Goal: Task Accomplishment & Management: Manage account settings

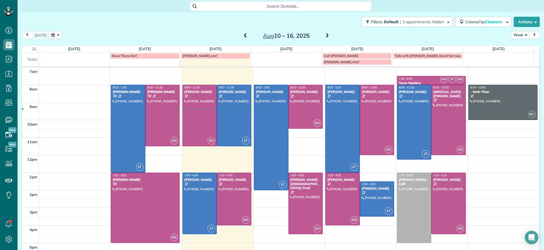
scroll to position [3, 3]
click at [263, 8] on span "Search ZenMaid…" at bounding box center [283, 6] width 172 height 6
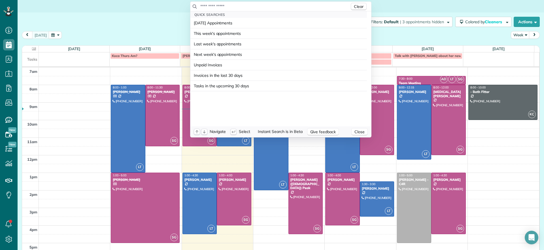
click at [279, 4] on input "text" at bounding box center [275, 6] width 150 height 6
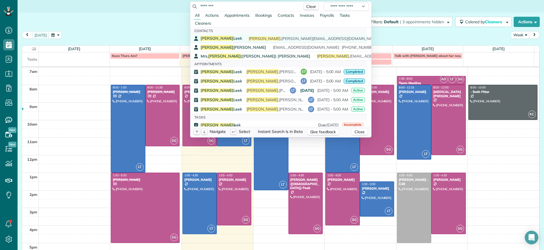
type input "********"
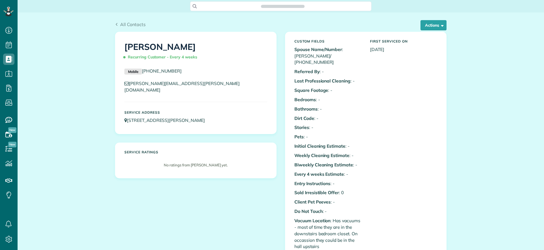
scroll to position [3, 3]
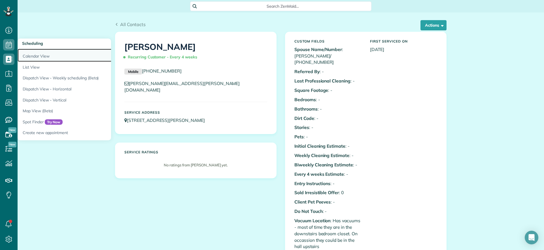
click at [44, 56] on link "Calendar View" at bounding box center [89, 55] width 142 height 13
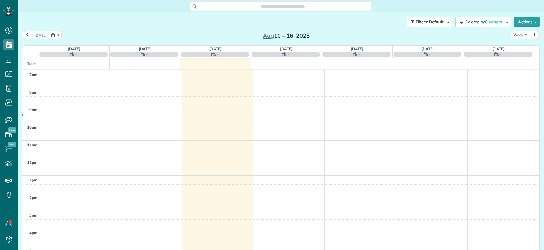
scroll to position [3, 3]
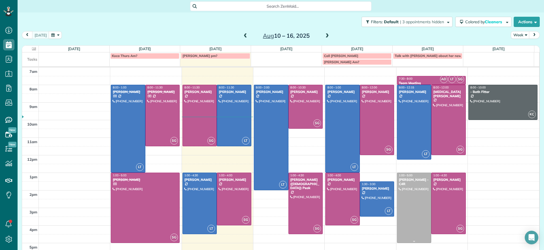
click at [407, 200] on div at bounding box center [414, 208] width 34 height 70
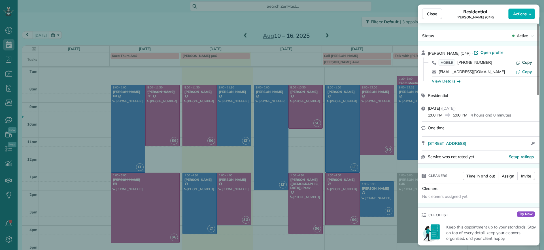
click at [525, 60] on span "Copy" at bounding box center [527, 62] width 10 height 5
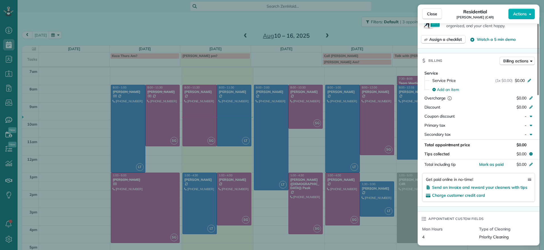
scroll to position [249, 0]
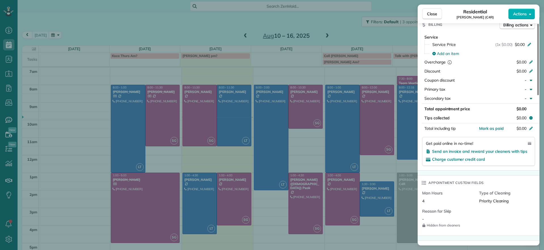
click at [301, 59] on div "Close Residential Tamika Claiborne (C4R) Actions Status Active Tamika Claiborne…" at bounding box center [272, 125] width 544 height 250
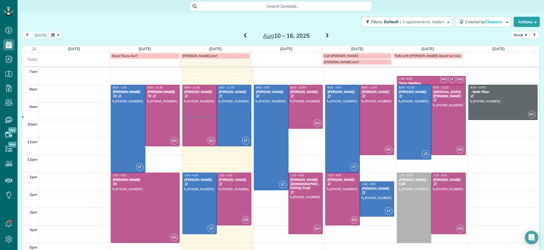
click at [260, 3] on span "Search ZenMaid…" at bounding box center [283, 6] width 172 height 6
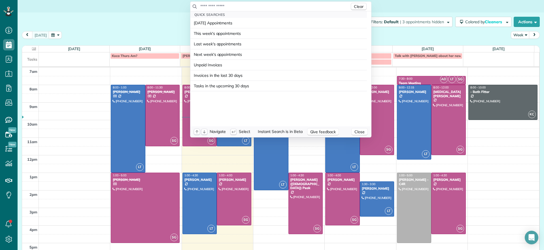
click at [260, 6] on input "text" at bounding box center [275, 6] width 150 height 6
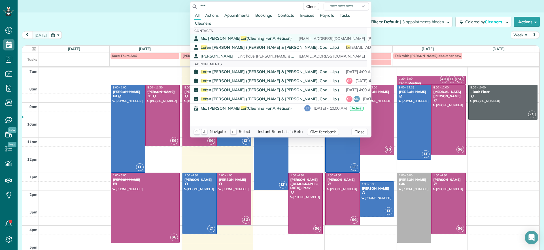
type input "***"
click at [234, 37] on span "Ms. Anna Lor (Cleaning For A Reason)" at bounding box center [246, 38] width 91 height 5
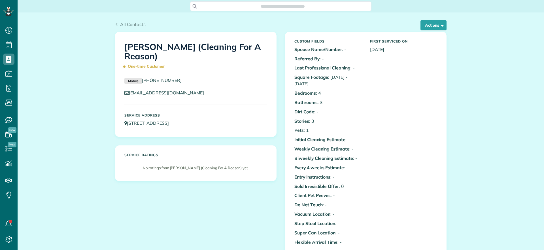
scroll to position [3, 3]
click at [138, 124] on link "[STREET_ADDRESS]" at bounding box center [149, 123] width 50 height 6
drag, startPoint x: 218, startPoint y: 125, endPoint x: 126, endPoint y: 128, distance: 92.1
click at [126, 128] on div "Service Address 9307 Classic Road Glen Allen VA 23060" at bounding box center [195, 120] width 151 height 19
copy link "9307 Classic Road Glen Allen VA 23060"
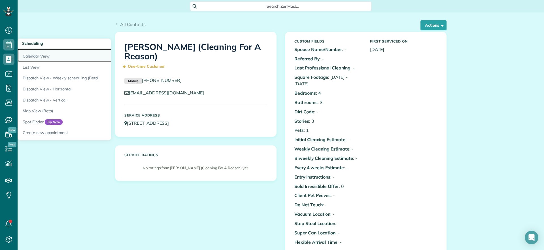
click at [31, 54] on link "Calendar View" at bounding box center [89, 55] width 142 height 13
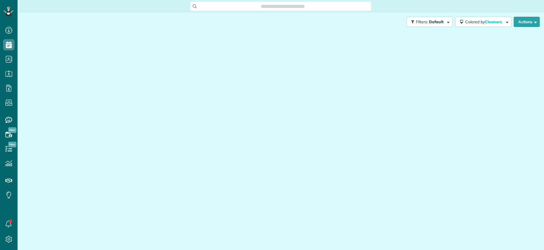
scroll to position [3, 3]
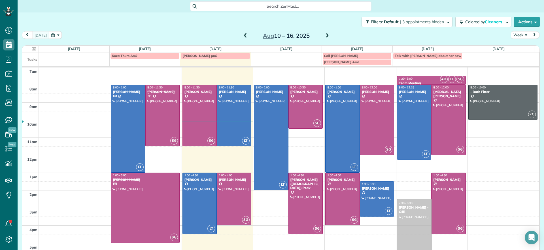
drag, startPoint x: 406, startPoint y: 175, endPoint x: 402, endPoint y: 202, distance: 27.5
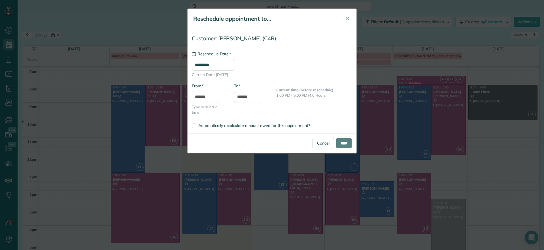
type input "**********"
click at [239, 96] on input "*******" at bounding box center [248, 97] width 28 height 12
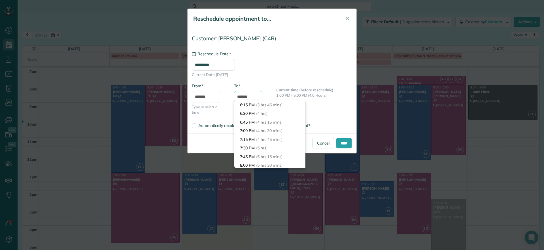
scroll to position [95, 0]
click at [245, 97] on input "*******" at bounding box center [248, 97] width 28 height 12
type input "*******"
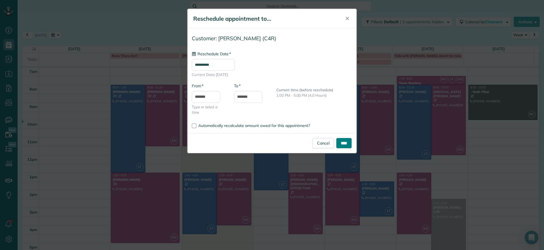
click at [341, 143] on input "****" at bounding box center [343, 143] width 15 height 10
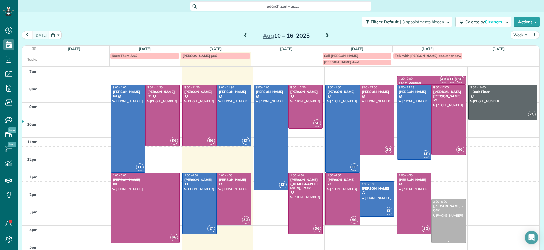
click at [443, 212] on div "Tamika Claiborne - C4R" at bounding box center [448, 208] width 31 height 8
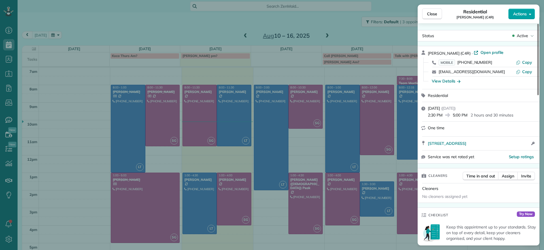
click at [524, 17] on button "Actions" at bounding box center [521, 14] width 27 height 11
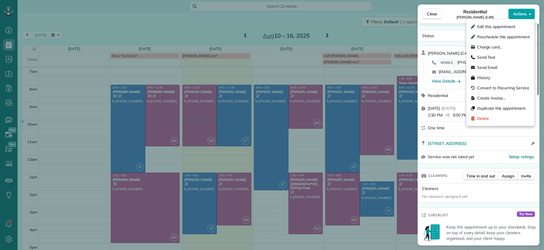
click at [524, 16] on button "Actions" at bounding box center [521, 14] width 27 height 11
click at [524, 16] on span "Actions" at bounding box center [520, 14] width 14 height 6
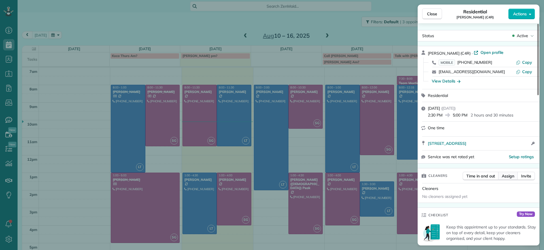
click at [507, 178] on span "Assign" at bounding box center [508, 176] width 12 height 6
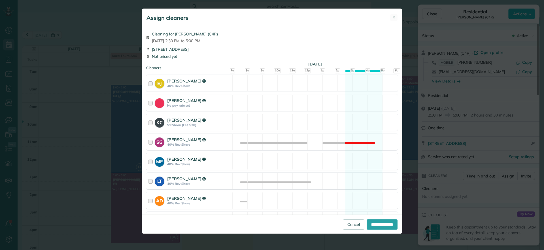
click at [366, 169] on div "ME Mae Enriquez 40% Rev Share Available" at bounding box center [272, 161] width 252 height 17
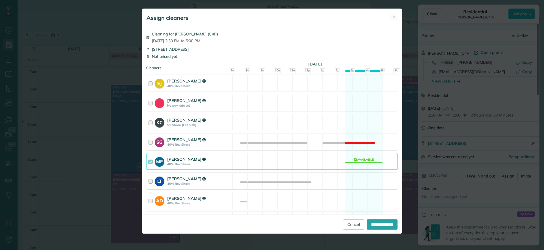
click at [364, 181] on div "LT Laura Thaller 40% Rev Share Available" at bounding box center [272, 181] width 252 height 17
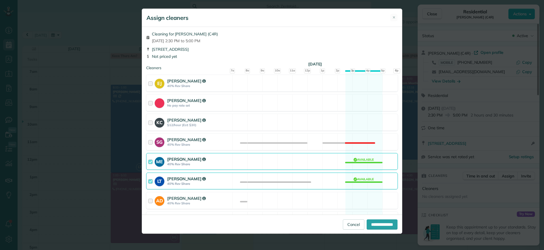
click at [363, 164] on div "ME Mae Enriquez 40% Rev Share Available" at bounding box center [272, 161] width 252 height 17
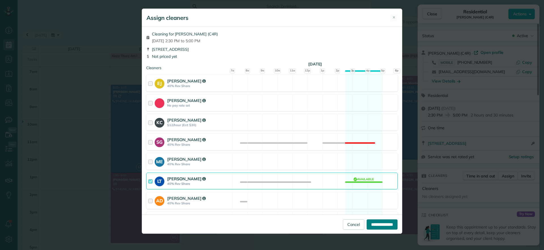
click at [377, 222] on input "**********" at bounding box center [382, 224] width 31 height 10
type input "**********"
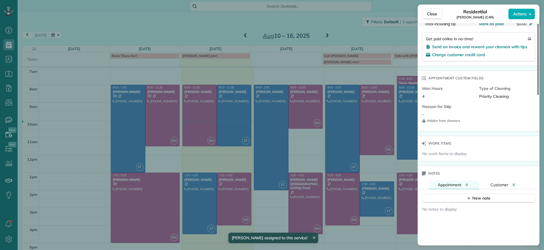
scroll to position [426, 0]
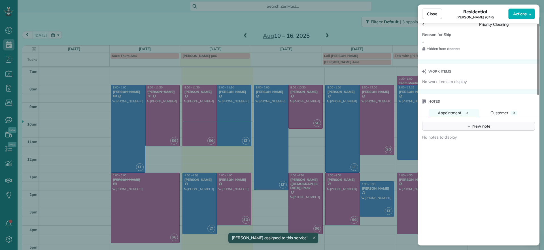
click at [460, 127] on button "New note" at bounding box center [478, 126] width 113 height 9
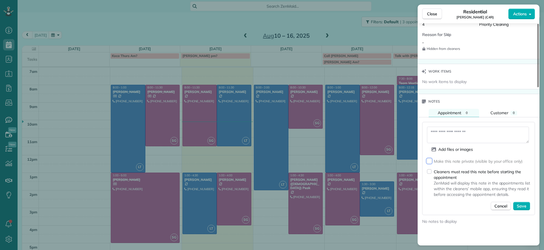
click at [459, 135] on textarea at bounding box center [478, 135] width 102 height 16
type textarea "*"
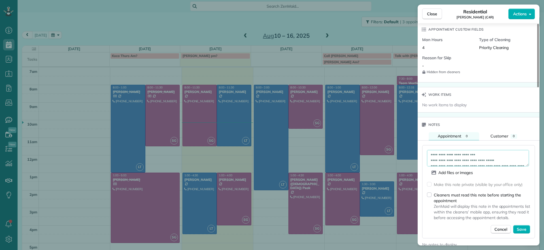
scroll to position [391, 0]
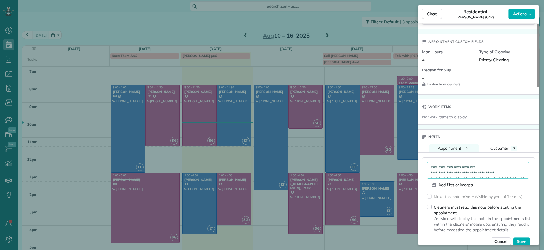
type textarea "**********"
drag, startPoint x: 432, startPoint y: 174, endPoint x: 496, endPoint y: 188, distance: 65.3
click at [496, 188] on div "Add files or images" at bounding box center [478, 185] width 103 height 8
click at [523, 241] on span "Save" at bounding box center [522, 242] width 10 height 6
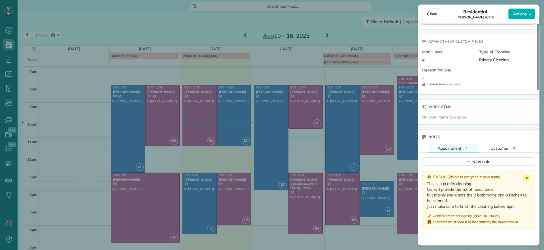
click at [527, 178] on icon at bounding box center [527, 177] width 3 height 1
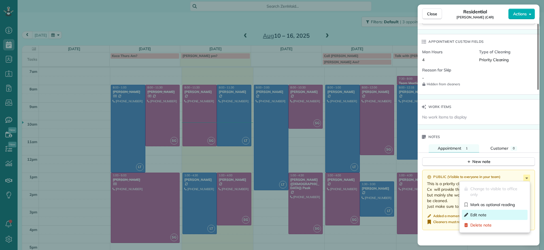
click at [477, 216] on span "Edit note" at bounding box center [478, 215] width 16 height 6
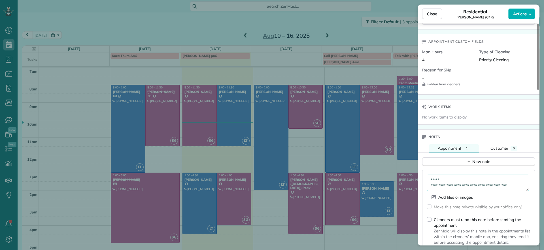
click at [430, 180] on textarea "**********" at bounding box center [478, 183] width 102 height 16
click at [514, 188] on textarea "**********" at bounding box center [478, 183] width 102 height 16
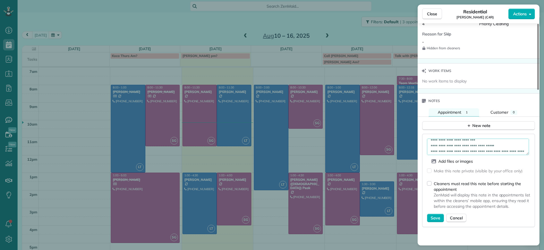
click at [480, 143] on textarea "**********" at bounding box center [478, 147] width 102 height 16
type textarea "**********"
click at [436, 215] on button "Save" at bounding box center [435, 218] width 17 height 9
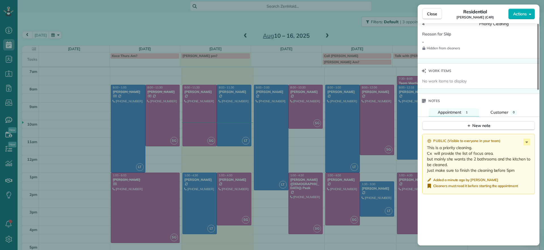
click at [189, 16] on div "Close Residential Tamika Claiborne (C4R) Actions Status Active Tamika Claiborne…" at bounding box center [272, 125] width 544 height 250
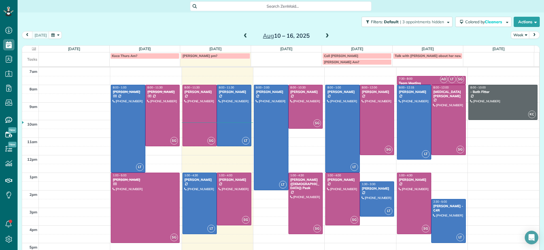
click at [223, 3] on div "Search ZenMaid…" at bounding box center [280, 6] width 181 height 10
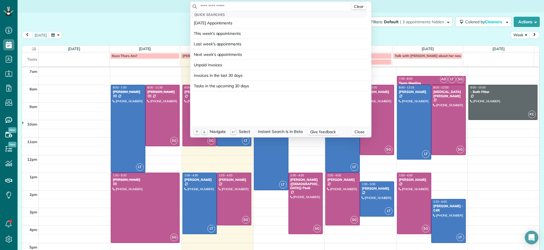
click at [226, 3] on input "text" at bounding box center [275, 6] width 150 height 6
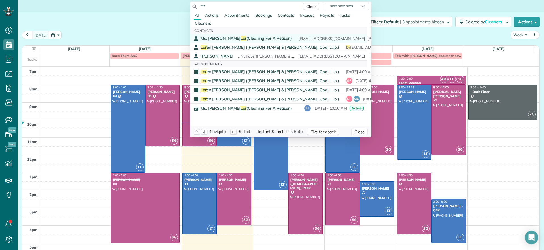
type input "***"
click at [225, 36] on span "Ms. Anna Lor (Cleaning For A Reason)" at bounding box center [246, 38] width 91 height 5
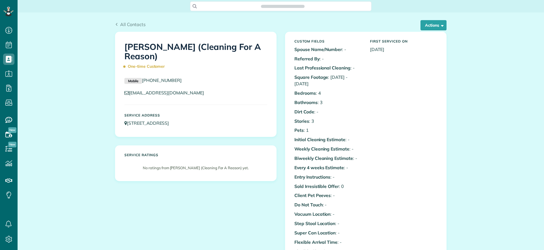
scroll to position [3, 3]
click at [443, 27] on button "Actions" at bounding box center [434, 25] width 26 height 10
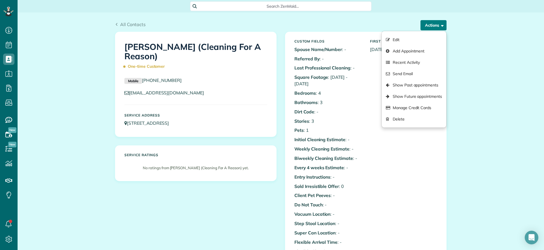
scroll to position [219, 0]
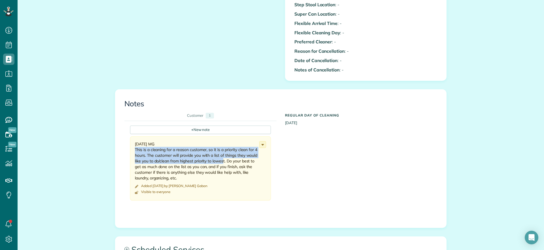
drag, startPoint x: 131, startPoint y: 143, endPoint x: 221, endPoint y: 153, distance: 90.6
click at [221, 153] on div "[DATE] MG This is a cleaning for a reason customer, so it is a priority clean f…" at bounding box center [200, 168] width 141 height 64
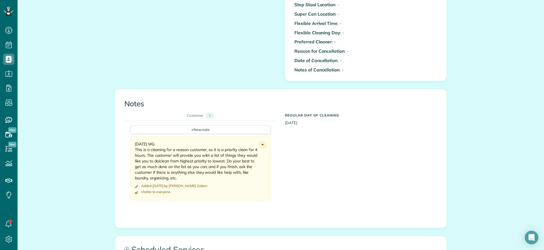
click at [366, 180] on div "+ New note [DATE] MG This is a cleaning for a reason customer, so it is a prior…" at bounding box center [276, 165] width 304 height 88
drag, startPoint x: 132, startPoint y: 142, endPoint x: 203, endPoint y: 141, distance: 71.1
click at [203, 141] on div "[DATE] MG This is a cleaning for a reason customer, so it is a priority clean f…" at bounding box center [197, 161] width 124 height 40
copy div "This is a cleaning for a reason customer"
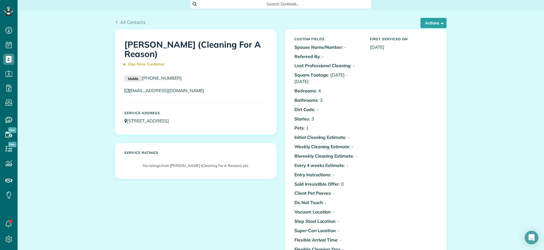
scroll to position [0, 0]
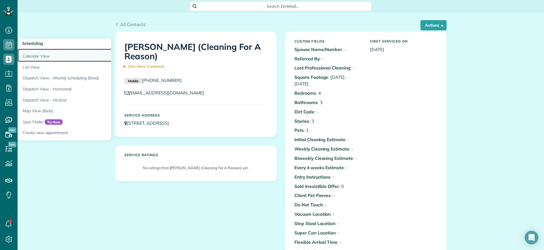
click at [27, 53] on link "Calendar View" at bounding box center [89, 55] width 142 height 13
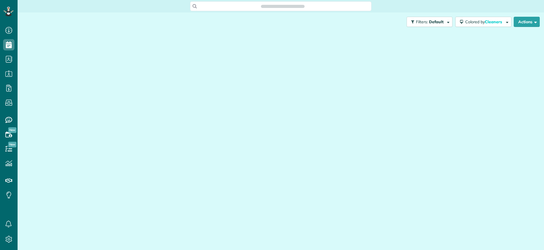
scroll to position [250, 18]
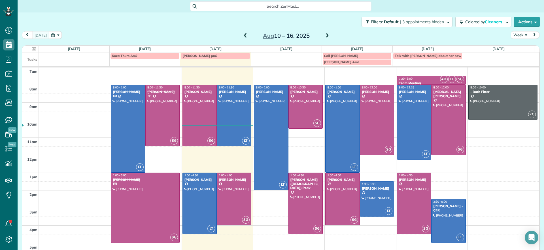
click at [324, 34] on span at bounding box center [327, 35] width 6 height 5
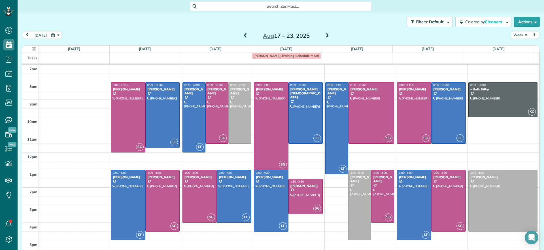
click at [244, 34] on span at bounding box center [245, 35] width 6 height 5
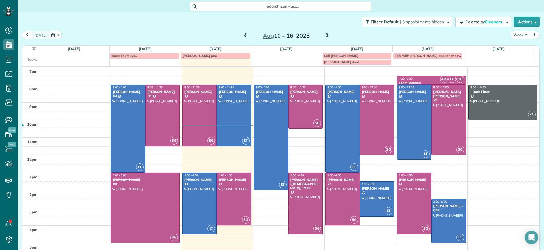
click at [242, 36] on span at bounding box center [245, 35] width 6 height 5
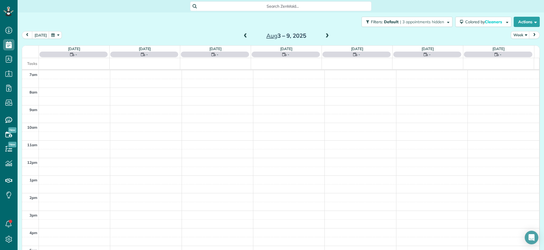
click at [324, 33] on span at bounding box center [327, 35] width 6 height 5
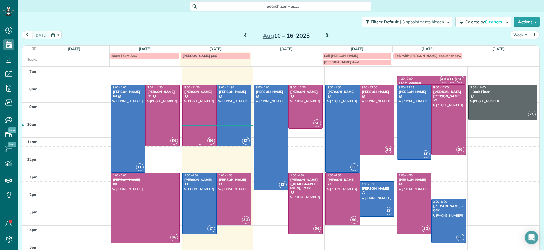
click at [200, 110] on div at bounding box center [200, 115] width 34 height 61
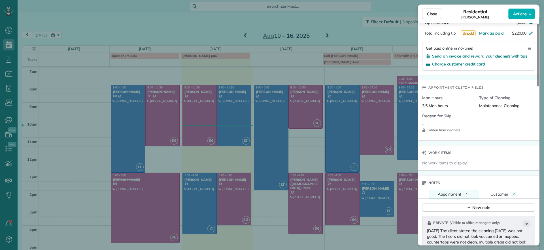
scroll to position [249, 0]
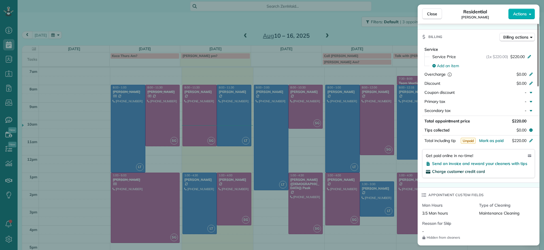
click at [456, 169] on span "Charge customer credit card" at bounding box center [458, 171] width 53 height 5
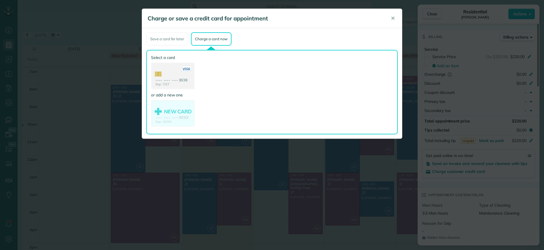
click at [167, 73] on use at bounding box center [173, 76] width 43 height 27
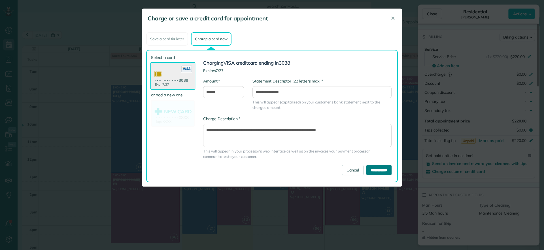
click at [369, 168] on input "**********" at bounding box center [378, 170] width 25 height 10
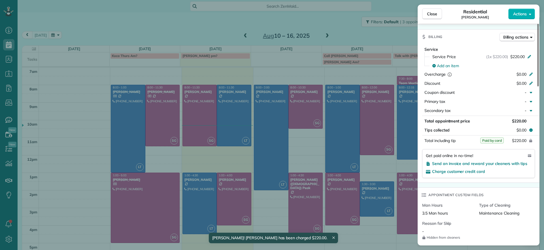
click at [218, 113] on div "Close Residential Jessica Knight Actions Status Active Jessica Knight · Open pr…" at bounding box center [272, 125] width 544 height 250
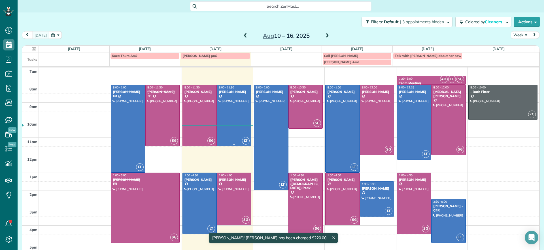
click at [222, 110] on div at bounding box center [234, 115] width 34 height 61
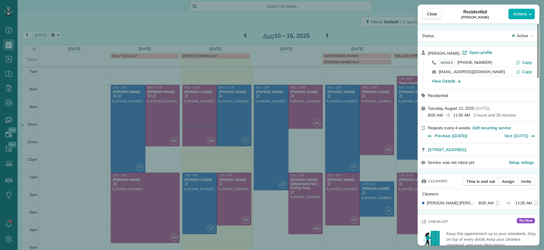
scroll to position [283, 0]
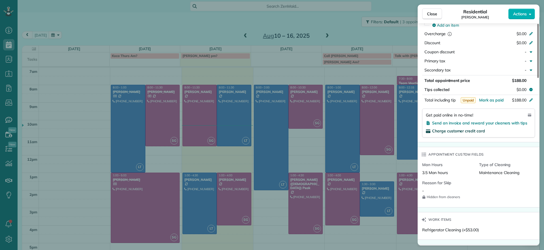
click at [448, 130] on span "Charge customer credit card" at bounding box center [458, 130] width 53 height 5
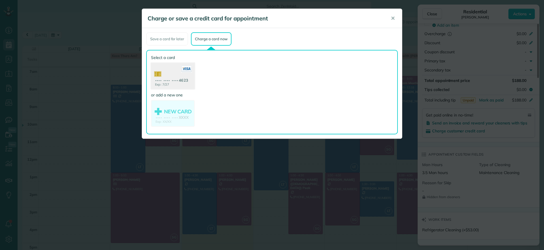
click at [175, 65] on use at bounding box center [173, 76] width 44 height 27
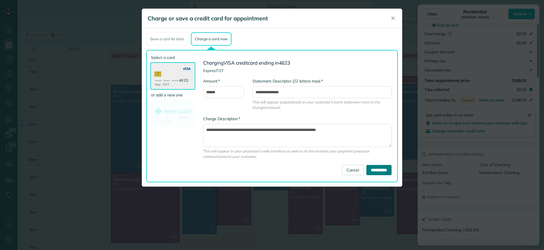
click at [368, 167] on input "**********" at bounding box center [378, 170] width 25 height 10
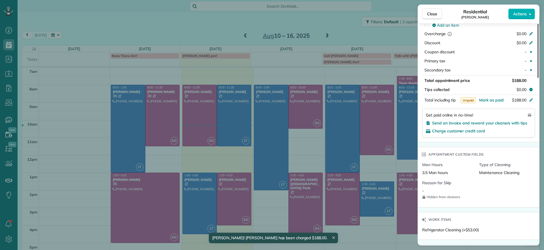
click at [364, 18] on div "Close Residential Galia Moran Actions Status Active Galia Moran · Open profile …" at bounding box center [272, 125] width 544 height 250
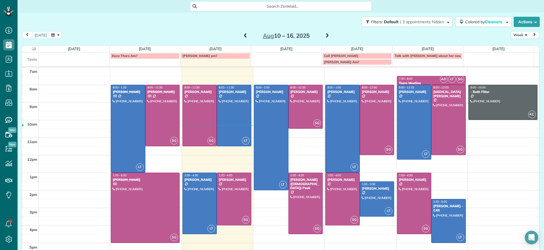
click at [325, 39] on span at bounding box center [327, 36] width 6 height 9
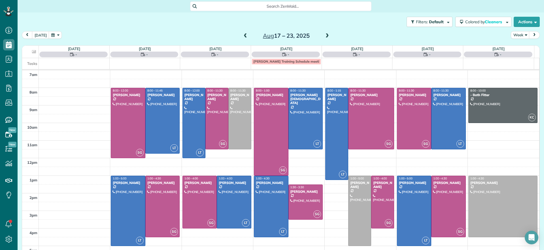
click at [324, 36] on span at bounding box center [327, 35] width 6 height 5
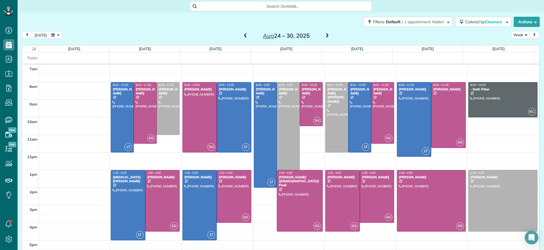
click at [324, 35] on span at bounding box center [327, 35] width 6 height 5
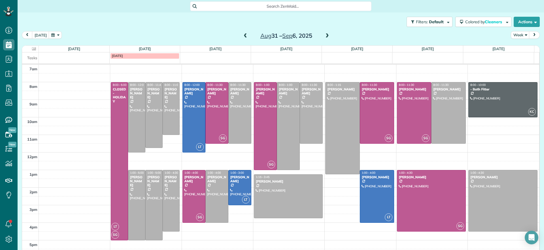
click at [243, 35] on span at bounding box center [245, 35] width 6 height 5
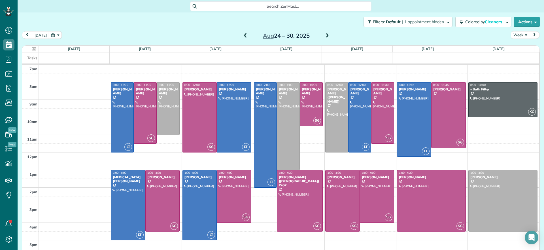
click at [243, 34] on span at bounding box center [245, 35] width 6 height 5
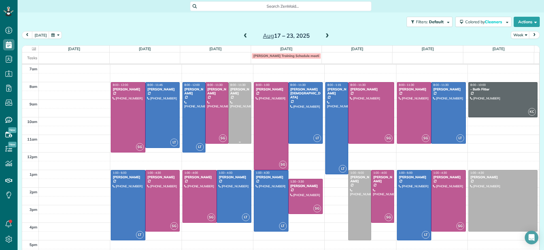
click at [239, 101] on div at bounding box center [240, 112] width 22 height 61
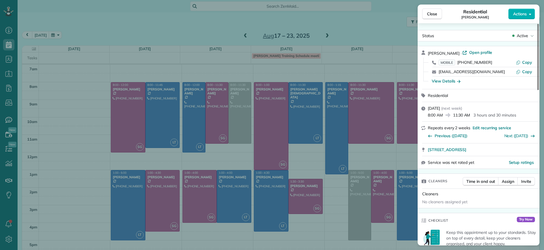
click at [485, 205] on div "No cleaners assigned yet" at bounding box center [478, 202] width 117 height 9
click at [436, 13] on span "Close" at bounding box center [432, 14] width 10 height 6
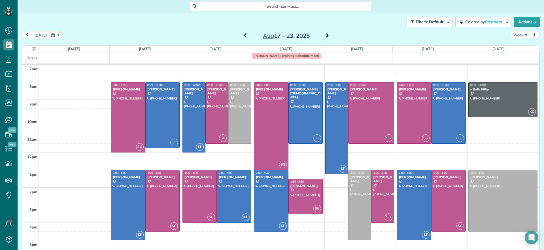
click at [218, 5] on span "Search ZenMaid…" at bounding box center [283, 6] width 172 height 6
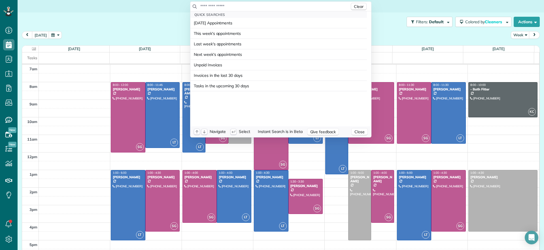
click at [218, 5] on input "text" at bounding box center [275, 6] width 150 height 6
click at [145, 27] on html "Dashboard Scheduling Calendar View List View Dispatch View - Weekly scheduling …" at bounding box center [272, 125] width 544 height 250
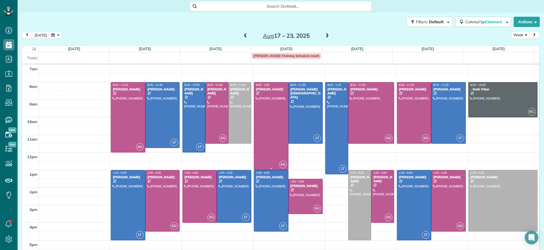
click at [260, 140] on div at bounding box center [271, 125] width 34 height 87
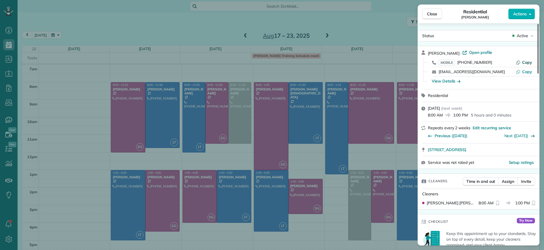
click at [528, 60] on span "Copy" at bounding box center [527, 62] width 10 height 5
click at [351, 25] on div "Close Residential Denise Nelson Actions Status Active Denise Nelson · Open prof…" at bounding box center [272, 125] width 544 height 250
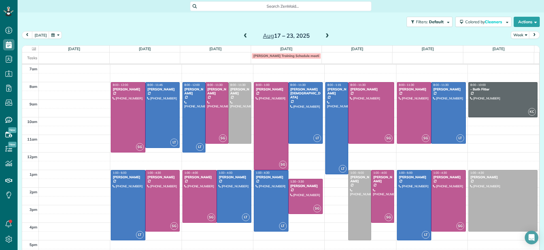
click at [319, 37] on div "[DATE] – [DATE]" at bounding box center [286, 35] width 91 height 9
click at [324, 36] on span at bounding box center [327, 35] width 6 height 5
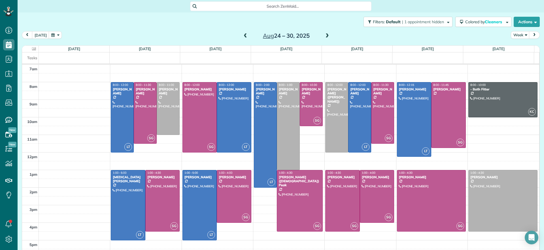
click at [324, 37] on span at bounding box center [327, 35] width 6 height 5
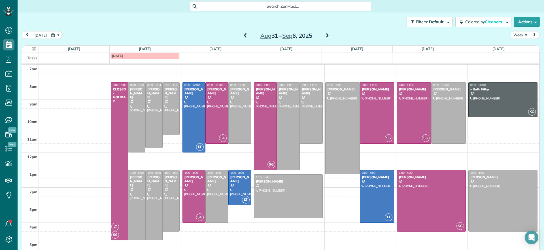
click at [241, 34] on div "Aug 31 – Sep 6, 2025" at bounding box center [286, 35] width 91 height 9
click at [242, 35] on span at bounding box center [245, 35] width 6 height 5
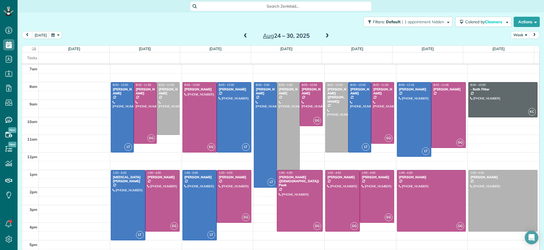
click at [242, 35] on span at bounding box center [245, 35] width 6 height 5
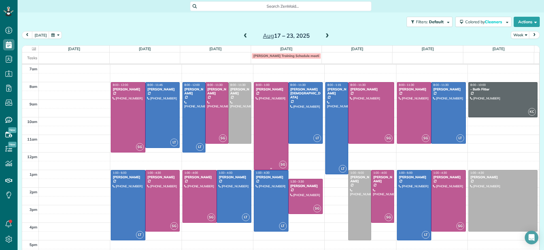
click at [273, 137] on div at bounding box center [271, 125] width 34 height 87
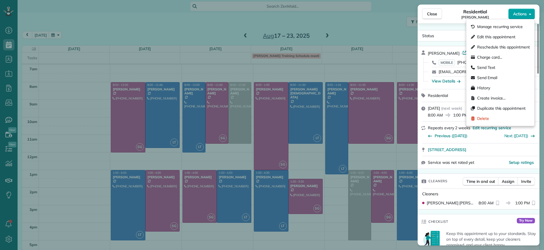
click at [532, 18] on button "Actions" at bounding box center [521, 14] width 27 height 11
click at [506, 39] on span "Edit this appointment" at bounding box center [496, 37] width 38 height 6
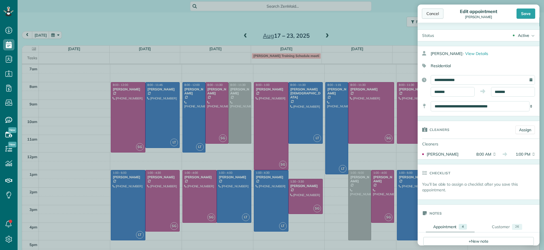
click at [434, 14] on div "Cancel" at bounding box center [433, 14] width 22 height 10
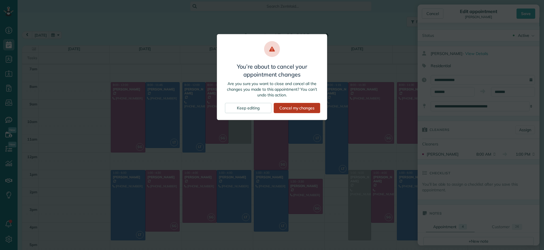
click at [289, 106] on div "Cancel my changes" at bounding box center [297, 108] width 46 height 10
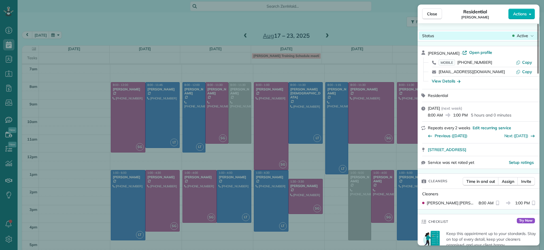
click at [516, 37] on div "Active" at bounding box center [523, 36] width 24 height 6
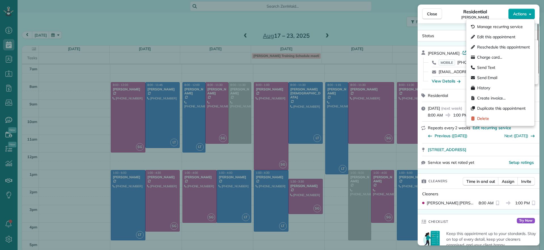
click at [525, 16] on span "Actions" at bounding box center [520, 14] width 14 height 6
click at [504, 30] on div "Manage recurring service" at bounding box center [500, 27] width 63 height 10
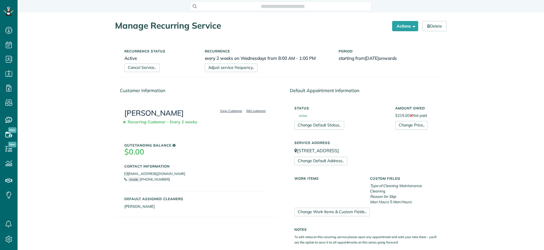
scroll to position [250, 18]
click at [410, 127] on link "Change Price.." at bounding box center [411, 125] width 33 height 9
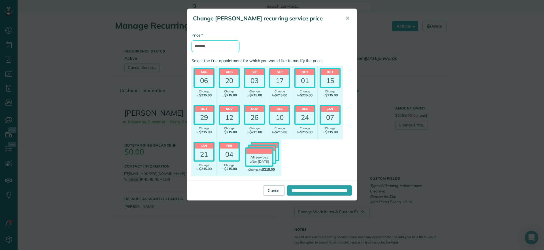
click at [200, 45] on input "*******" at bounding box center [216, 46] width 48 height 12
click at [202, 45] on input "*******" at bounding box center [216, 46] width 48 height 12
type input "*******"
click at [324, 192] on input "**********" at bounding box center [319, 190] width 65 height 10
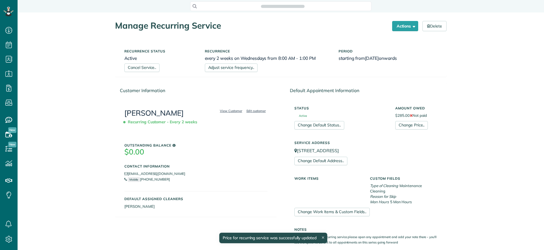
scroll to position [250, 18]
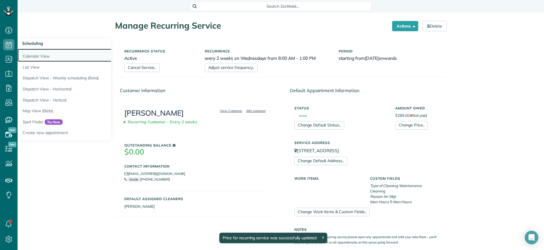
click at [33, 54] on link "Calendar View" at bounding box center [89, 55] width 142 height 13
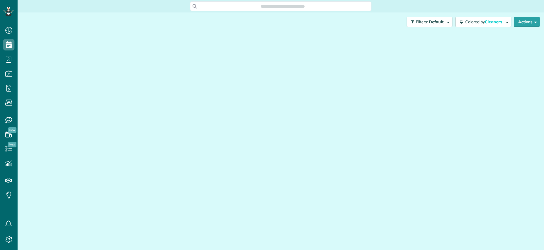
scroll to position [3, 3]
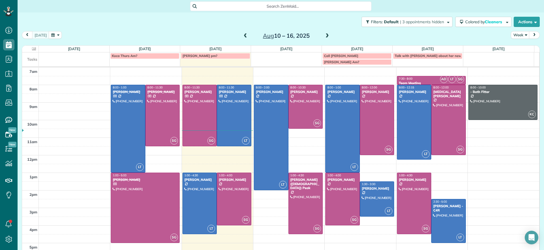
click at [242, 36] on span at bounding box center [245, 35] width 6 height 5
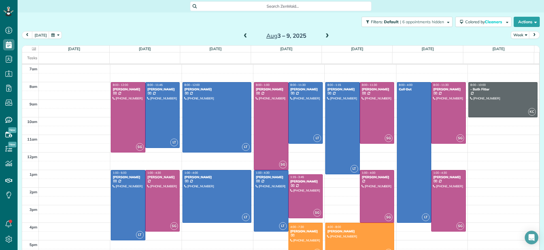
click at [324, 38] on span at bounding box center [327, 35] width 6 height 5
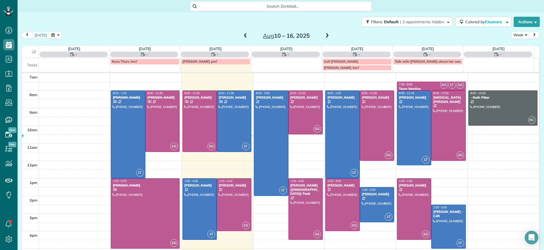
click at [324, 38] on span at bounding box center [327, 35] width 6 height 5
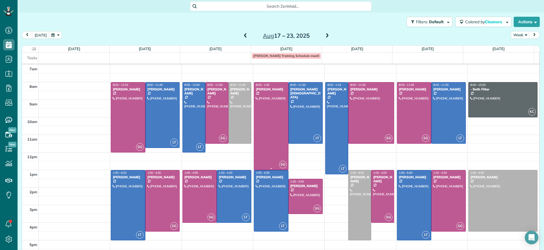
click at [265, 145] on div at bounding box center [271, 125] width 34 height 87
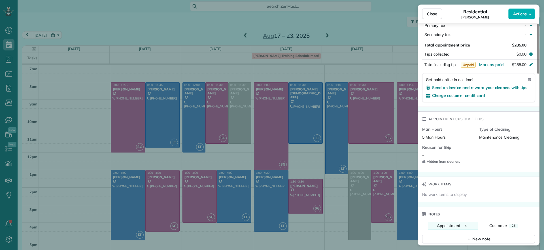
scroll to position [391, 0]
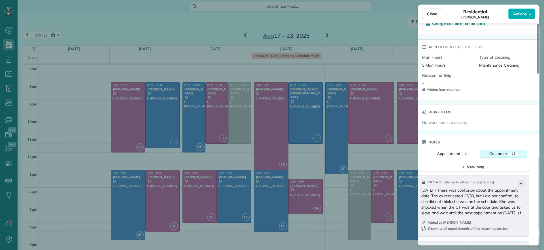
click at [494, 150] on button "Customer 26" at bounding box center [503, 154] width 47 height 8
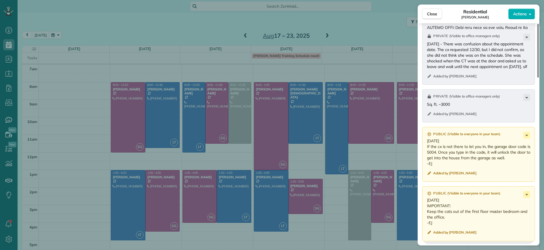
scroll to position [466, 0]
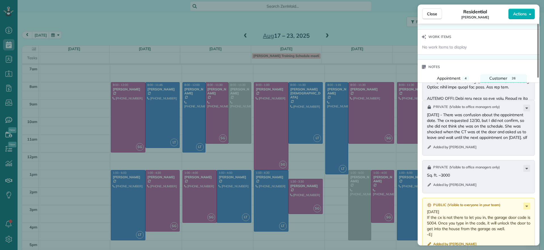
click at [455, 73] on div "Notes" at bounding box center [479, 67] width 122 height 15
click at [501, 148] on div "Private ( Visible to office managers only ) [DATE] - There was confusion about …" at bounding box center [478, 128] width 113 height 56
click at [450, 75] on button "Appointment 4" at bounding box center [453, 78] width 50 height 8
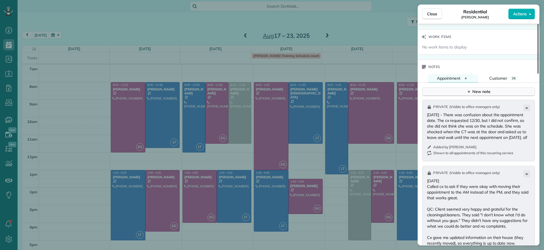
click at [478, 91] on div "New note" at bounding box center [479, 92] width 24 height 6
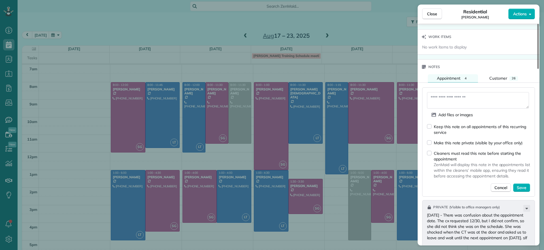
click at [433, 127] on div "Keep this note on all appointments of this recurring service" at bounding box center [478, 130] width 103 height 12
click at [472, 103] on textarea at bounding box center [478, 100] width 102 height 16
click at [268, 151] on div "Close Residential [PERSON_NAME] Actions Status Active [PERSON_NAME] · Open prof…" at bounding box center [272, 125] width 544 height 250
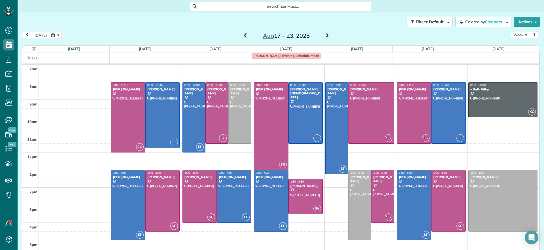
click at [268, 151] on div at bounding box center [271, 125] width 34 height 87
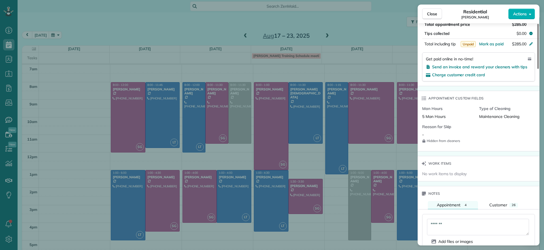
scroll to position [519, 0]
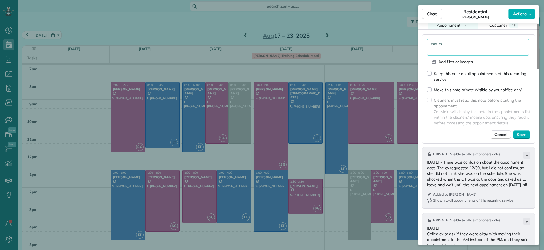
click at [460, 48] on textarea "*******" at bounding box center [478, 47] width 102 height 16
type textarea "**********"
click at [527, 134] on button "Save" at bounding box center [521, 134] width 17 height 9
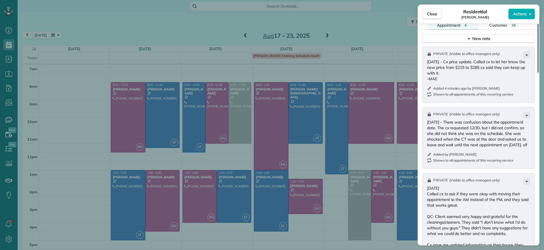
click at [147, 42] on div "Close Residential [PERSON_NAME] Actions Status Active [PERSON_NAME] · Open prof…" at bounding box center [272, 125] width 544 height 250
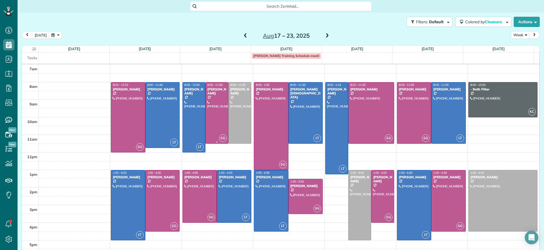
click at [217, 113] on div at bounding box center [217, 112] width 22 height 61
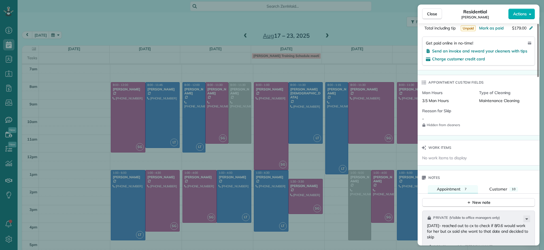
scroll to position [426, 0]
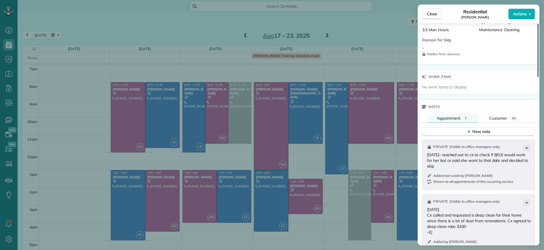
click at [230, 28] on div "Close Residential [PERSON_NAME] Actions Status Active [PERSON_NAME] · Open prof…" at bounding box center [272, 125] width 544 height 250
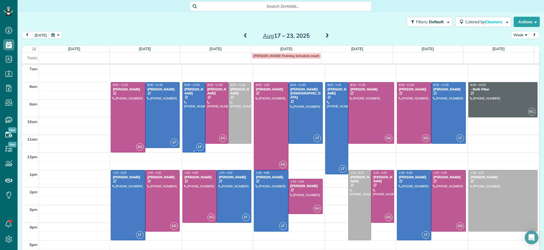
click at [200, 102] on div at bounding box center [194, 117] width 22 height 70
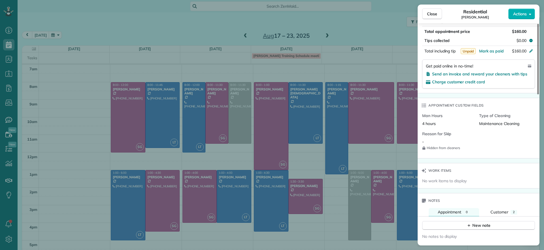
scroll to position [392, 0]
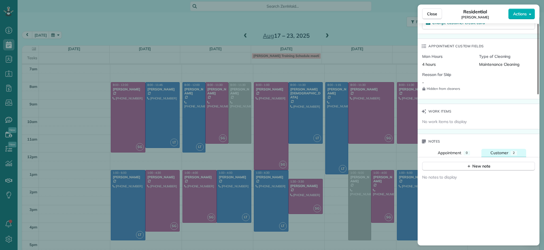
click at [502, 156] on button "Customer 2" at bounding box center [503, 153] width 45 height 8
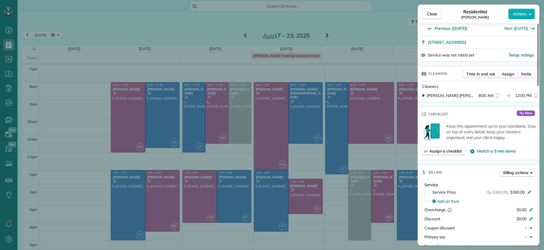
scroll to position [0, 0]
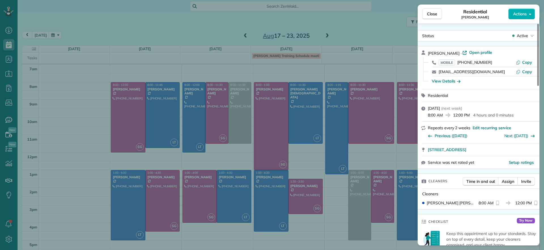
click at [469, 50] on span "Open profile" at bounding box center [480, 53] width 23 height 6
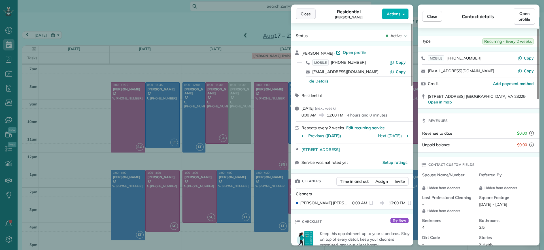
click at [314, 13] on button "Close" at bounding box center [306, 14] width 20 height 11
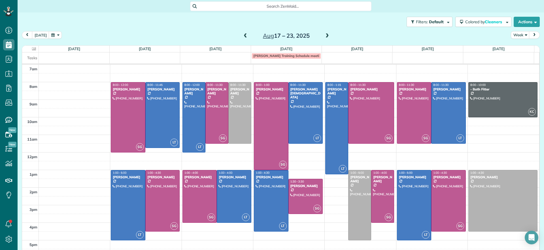
click at [241, 37] on div "Aug 17 – 23, 2025" at bounding box center [286, 35] width 91 height 9
click at [242, 37] on span at bounding box center [245, 35] width 6 height 5
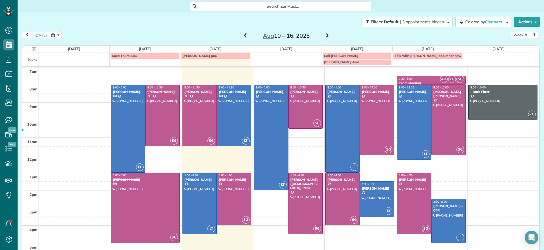
click at [324, 36] on span at bounding box center [327, 35] width 6 height 5
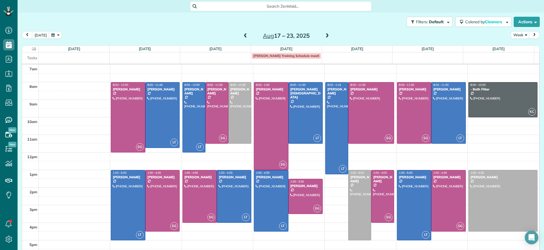
click at [324, 36] on span at bounding box center [327, 35] width 6 height 5
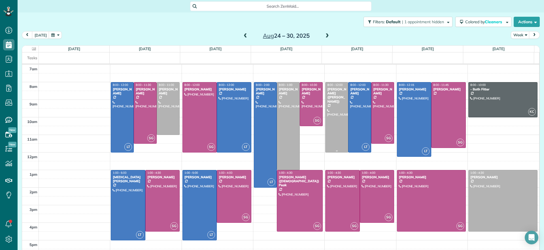
click at [332, 129] on div at bounding box center [337, 117] width 22 height 70
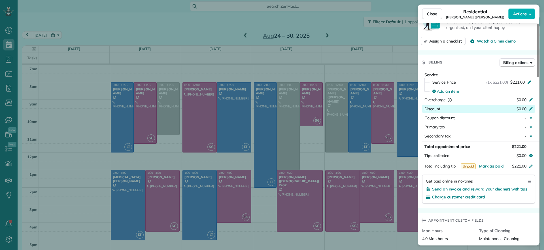
scroll to position [396, 0]
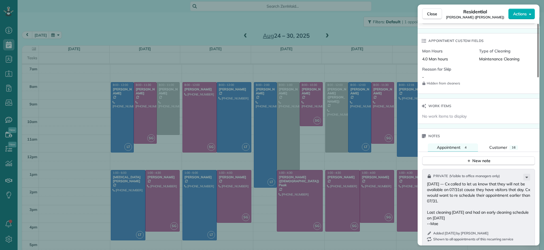
click at [231, 29] on div "Close Residential Chris Ludwig (Harrison) Actions Status Active Chris Ludwig (H…" at bounding box center [272, 125] width 544 height 250
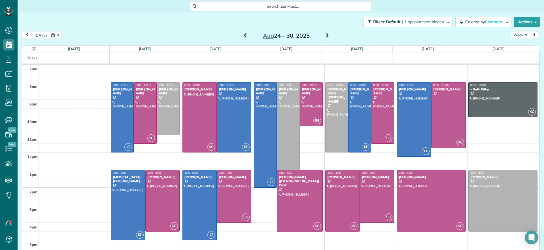
click at [242, 36] on span at bounding box center [245, 35] width 6 height 5
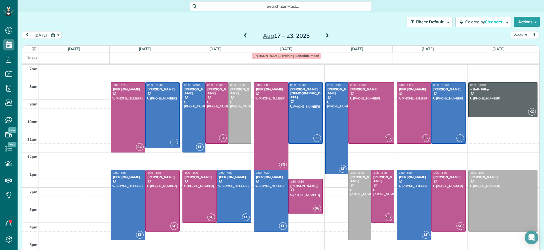
click at [243, 34] on span at bounding box center [245, 35] width 6 height 5
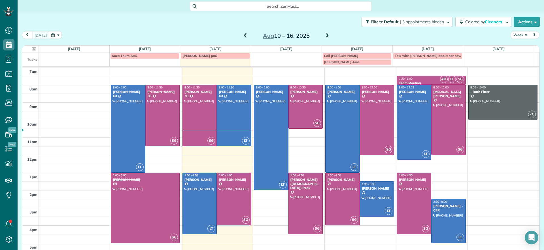
click at [324, 34] on span at bounding box center [327, 35] width 6 height 5
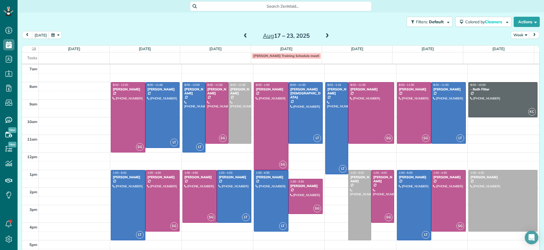
drag, startPoint x: 243, startPoint y: 37, endPoint x: 244, endPoint y: 31, distance: 6.0
click at [244, 35] on span at bounding box center [245, 35] width 6 height 5
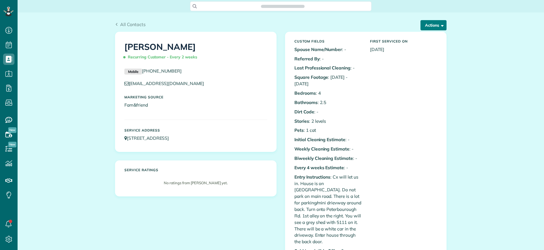
scroll to position [3, 3]
click at [431, 26] on button "Actions" at bounding box center [434, 25] width 26 height 10
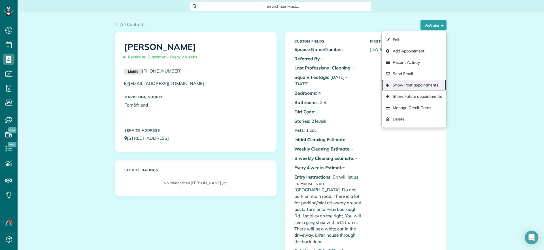
click at [412, 84] on link "Show Past appointments" at bounding box center [414, 84] width 65 height 11
